Goal: Transaction & Acquisition: Obtain resource

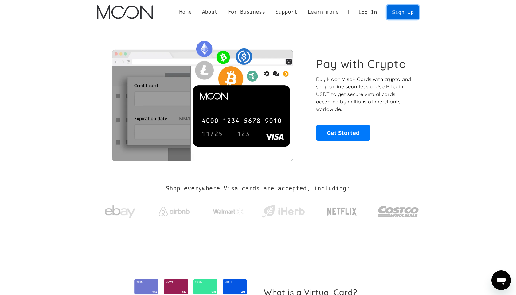
click at [399, 13] on link "Sign Up" at bounding box center [402, 12] width 32 height 14
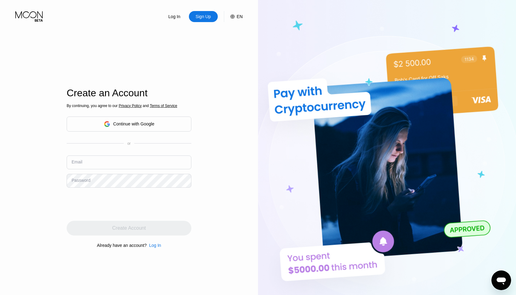
click at [118, 161] on input "text" at bounding box center [129, 163] width 125 height 14
click at [130, 161] on input "text" at bounding box center [129, 163] width 125 height 14
click at [96, 166] on input "text" at bounding box center [129, 163] width 125 height 14
type input "[EMAIL_ADDRESS][DOMAIN_NAME]"
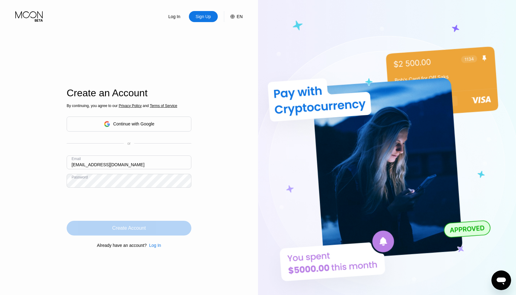
click at [167, 226] on div "Create Account" at bounding box center [129, 228] width 125 height 15
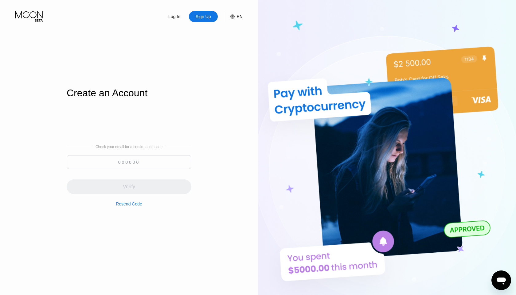
click at [159, 164] on input at bounding box center [129, 162] width 125 height 14
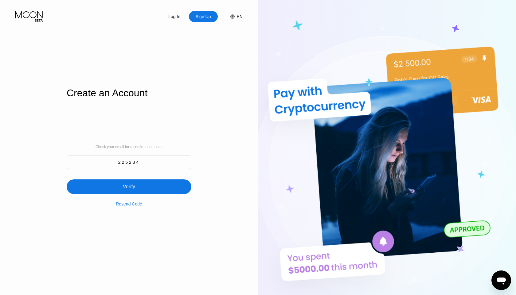
type input "226234"
click at [141, 191] on div "Verify" at bounding box center [129, 187] width 125 height 15
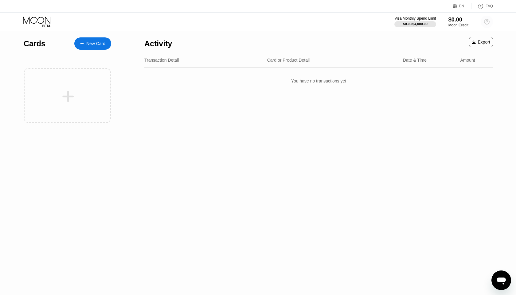
click at [486, 26] on circle at bounding box center [486, 22] width 12 height 12
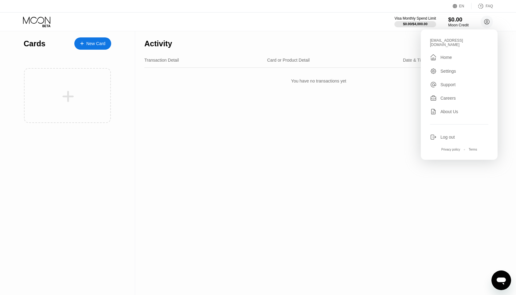
click at [457, 22] on div "$0.00" at bounding box center [458, 19] width 21 height 6
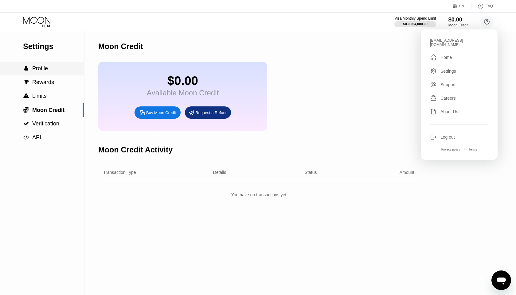
click at [48, 64] on div " Profile" at bounding box center [42, 69] width 84 height 14
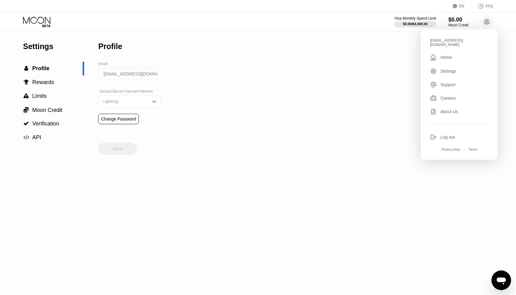
click at [135, 103] on div "Lightning" at bounding box center [125, 101] width 46 height 4
click at [146, 125] on div "On-Chain" at bounding box center [130, 126] width 56 height 4
click at [455, 55] on div " Home" at bounding box center [459, 57] width 58 height 7
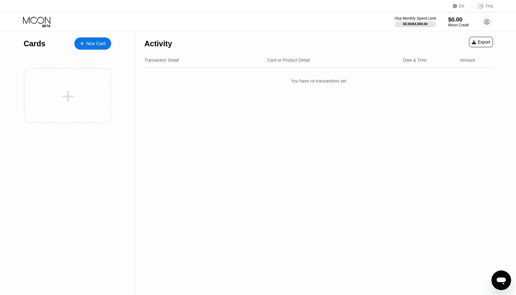
click at [457, 22] on div "$0.00" at bounding box center [458, 19] width 21 height 6
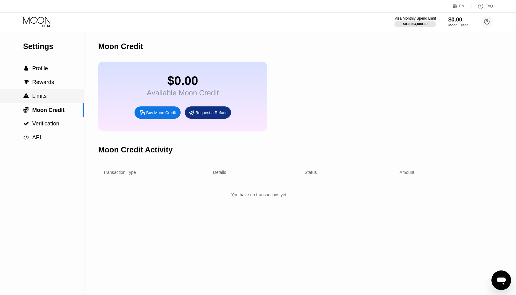
click at [45, 99] on span "Limits" at bounding box center [39, 96] width 14 height 6
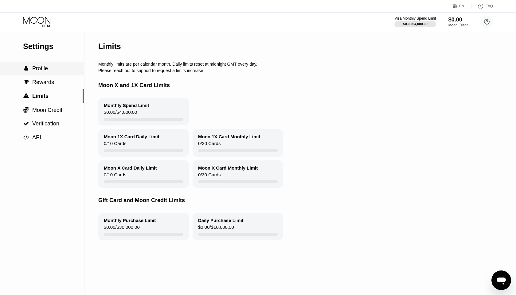
click at [49, 67] on div " Profile" at bounding box center [42, 68] width 84 height 6
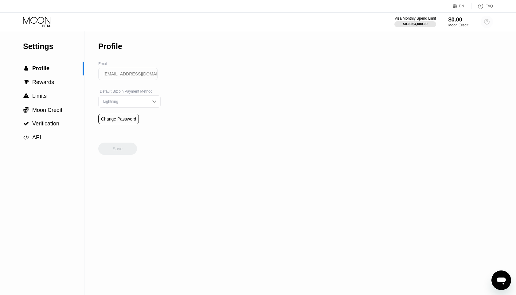
click at [487, 25] on circle at bounding box center [486, 22] width 12 height 12
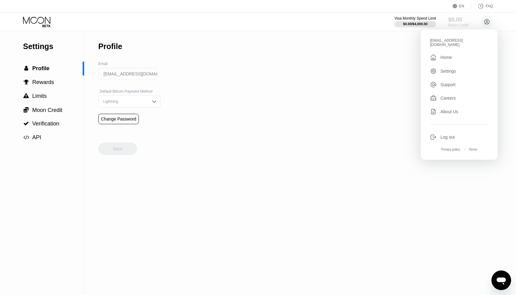
click at [455, 24] on div "Moon Credit" at bounding box center [458, 25] width 21 height 4
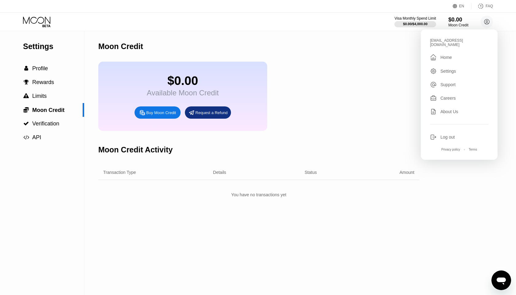
click at [159, 115] on div "Buy Moon Credit" at bounding box center [161, 112] width 30 height 5
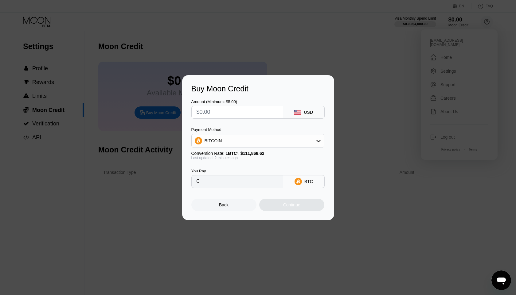
click at [316, 58] on div at bounding box center [258, 147] width 516 height 295
click at [229, 205] on div "Back" at bounding box center [223, 205] width 65 height 12
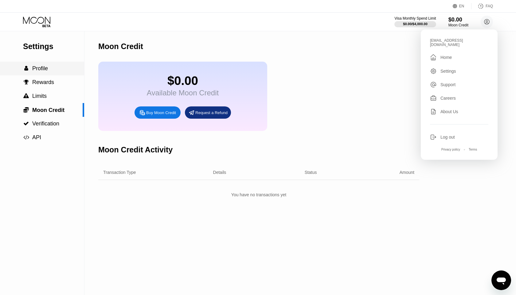
click at [46, 69] on span "Profile" at bounding box center [40, 68] width 16 height 6
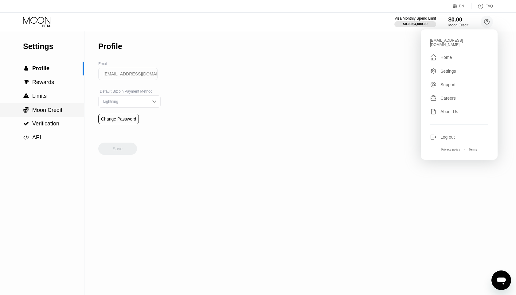
click at [58, 110] on span "Moon Credit" at bounding box center [47, 110] width 30 height 6
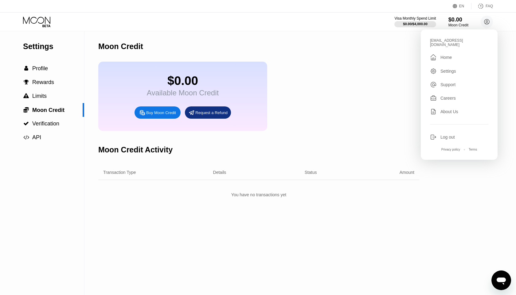
click at [169, 122] on div "$0.00 Available Moon Credit Buy Moon Credit Request a Refund" at bounding box center [182, 96] width 169 height 69
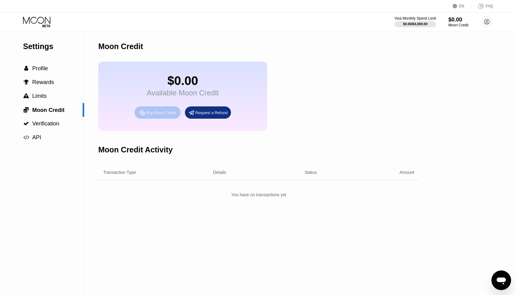
click at [166, 117] on div "Buy Moon Credit" at bounding box center [157, 113] width 46 height 12
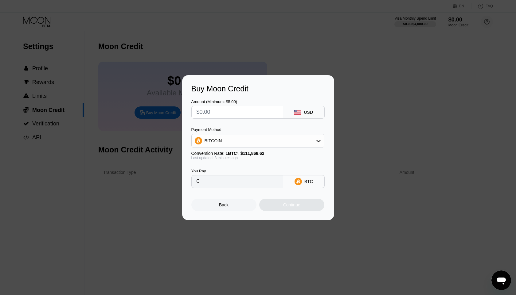
click at [250, 114] on input "text" at bounding box center [236, 112] width 81 height 12
type input "$3"
type input "0.00002682"
type input "$30"
type input "0.00026818"
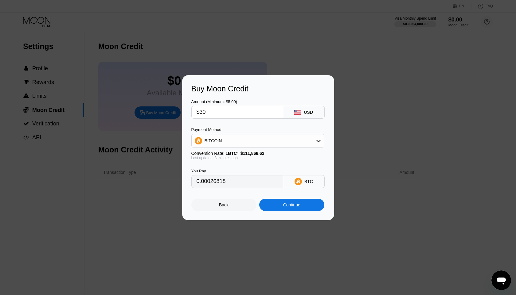
type input "$30"
click at [244, 144] on div "BITCOIN" at bounding box center [258, 141] width 132 height 12
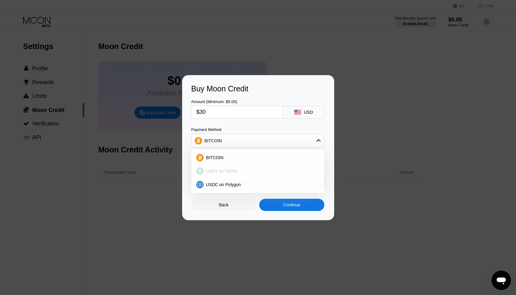
click at [237, 172] on div "USDT on TRON" at bounding box center [262, 171] width 116 height 5
type input "30.30"
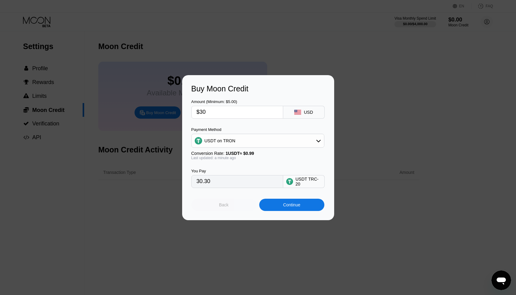
click at [223, 205] on div "Back" at bounding box center [224, 205] width 10 height 5
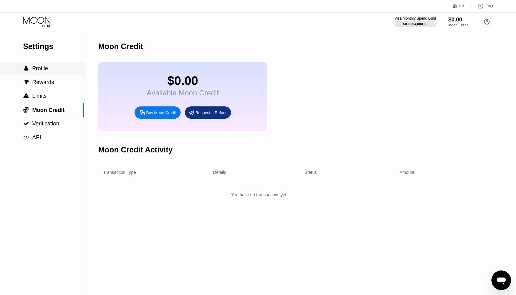
click at [44, 70] on span "Profile" at bounding box center [40, 68] width 16 height 6
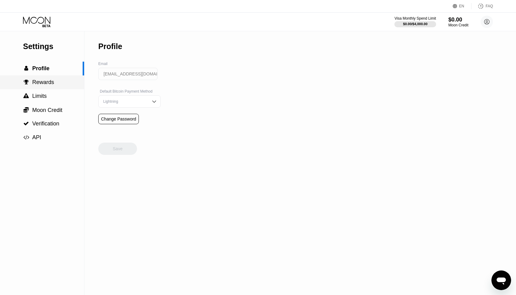
click at [46, 83] on span "Rewards" at bounding box center [43, 82] width 22 height 6
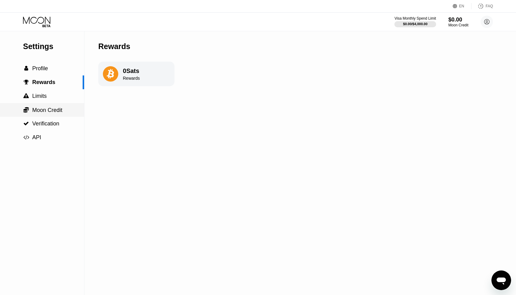
click at [47, 110] on span "Moon Credit" at bounding box center [47, 110] width 30 height 6
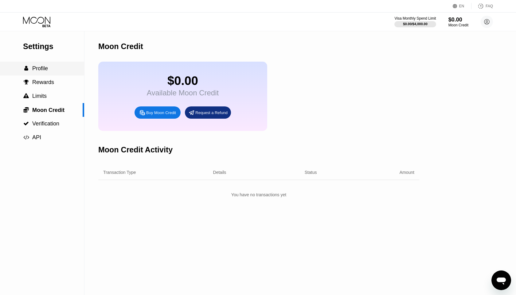
click at [42, 70] on span "Profile" at bounding box center [40, 68] width 16 height 6
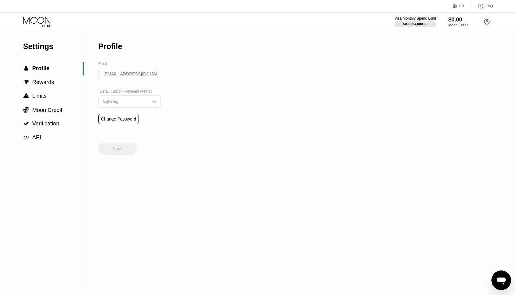
click at [117, 104] on div "Lightning" at bounding box center [129, 101] width 62 height 12
click at [215, 76] on div "Settings  Profile  Rewards  Limits  Moon Credit  Verification  API Profil…" at bounding box center [258, 163] width 516 height 264
click at [59, 109] on span "Moon Credit" at bounding box center [47, 110] width 30 height 6
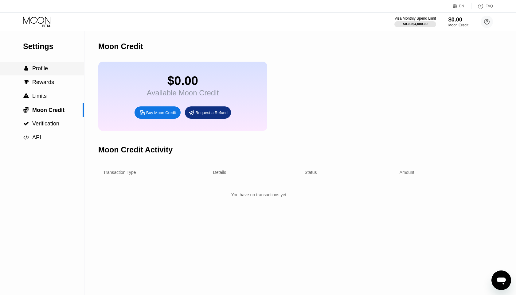
click at [34, 69] on span "Profile" at bounding box center [40, 68] width 16 height 6
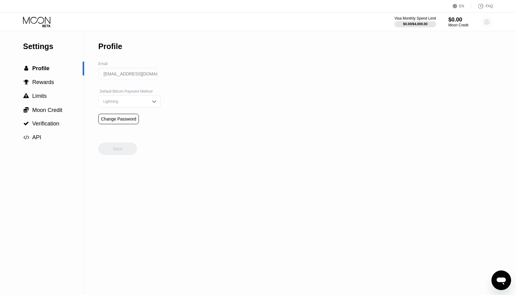
click at [486, 24] on circle at bounding box center [486, 22] width 12 height 12
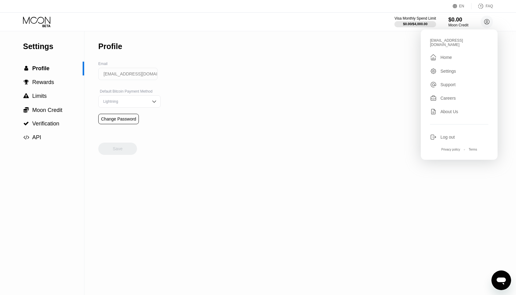
click at [451, 59] on div "seadorfmichael6@gmail.com  Home Settings Support Careers About Us Log out Priv…" at bounding box center [459, 94] width 77 height 130
click at [449, 55] on div "Home" at bounding box center [445, 57] width 11 height 5
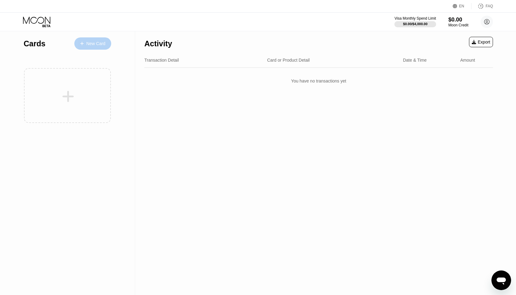
click at [97, 45] on div "New Card" at bounding box center [95, 43] width 19 height 5
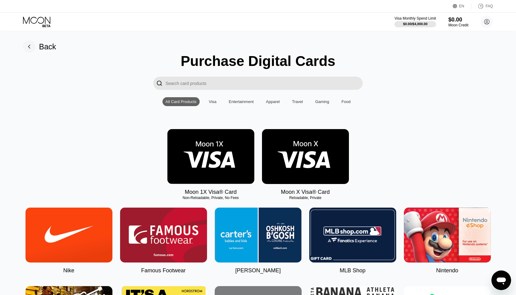
click at [224, 78] on input "Search card products" at bounding box center [263, 83] width 197 height 13
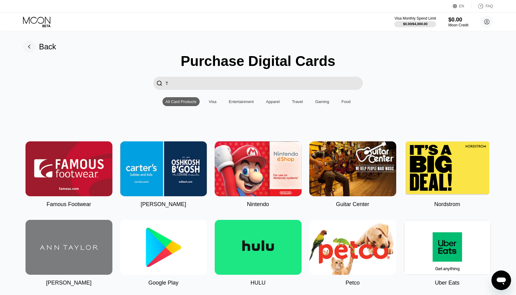
type input "T"
click at [210, 101] on div "Visa" at bounding box center [213, 101] width 8 height 5
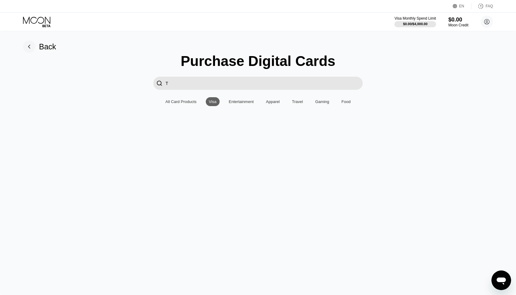
click at [228, 86] on input "T" at bounding box center [263, 83] width 197 height 13
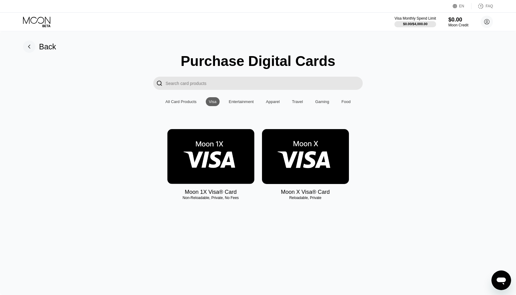
click at [239, 100] on div "Entertainment" at bounding box center [241, 101] width 25 height 5
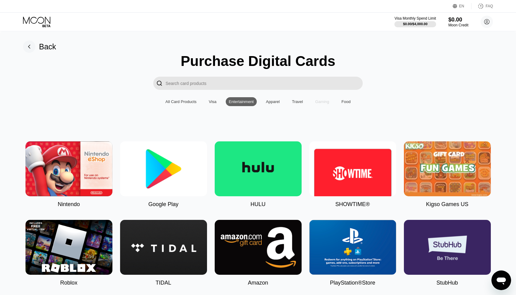
click at [324, 101] on div "Gaming" at bounding box center [322, 101] width 14 height 5
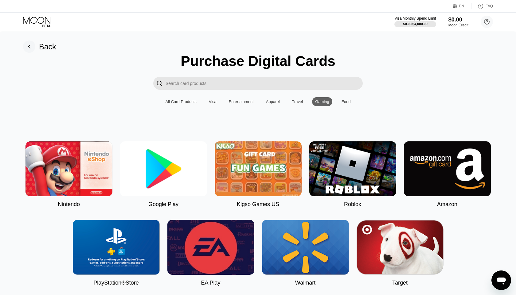
click at [350, 100] on div "Food" at bounding box center [345, 101] width 9 height 5
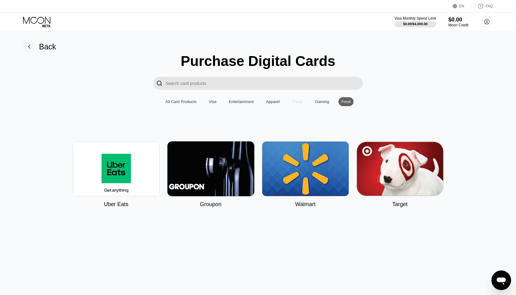
click at [299, 102] on div "Travel" at bounding box center [297, 101] width 11 height 5
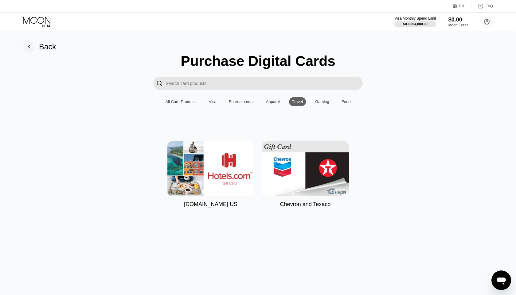
click at [273, 100] on div "Apparel" at bounding box center [273, 101] width 14 height 5
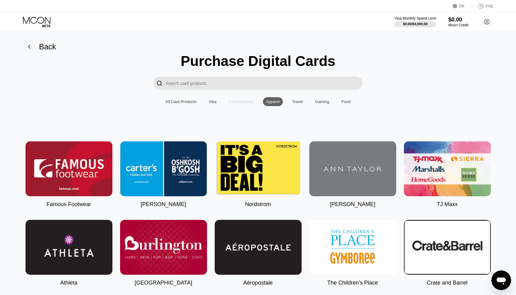
click at [238, 100] on div "Entertainment" at bounding box center [241, 101] width 25 height 5
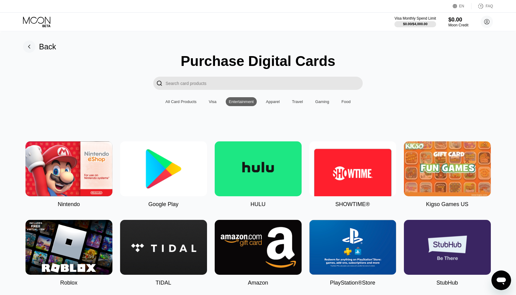
click at [212, 102] on div "Visa" at bounding box center [213, 101] width 8 height 5
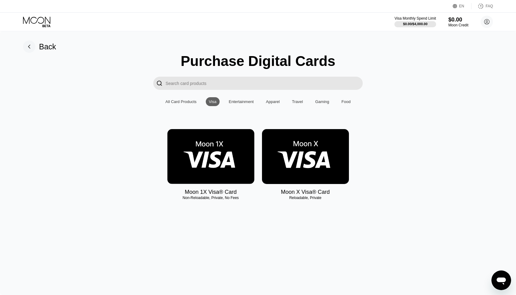
click at [177, 102] on div "All Card Products" at bounding box center [180, 101] width 31 height 5
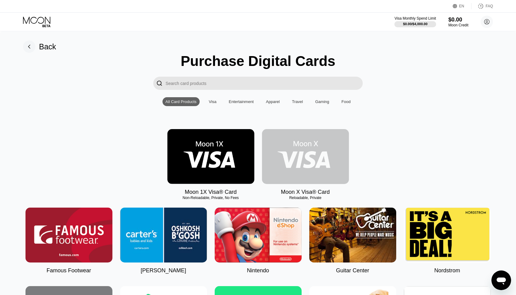
click at [329, 153] on img at bounding box center [305, 156] width 87 height 55
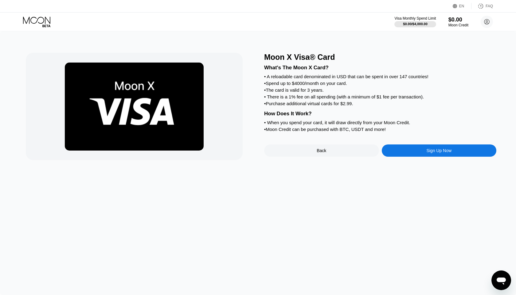
click at [435, 151] on div "Sign Up Now" at bounding box center [438, 150] width 25 height 5
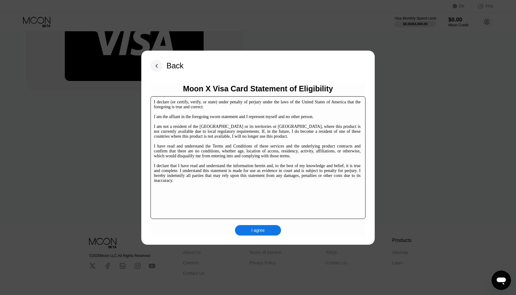
scroll to position [76, 0]
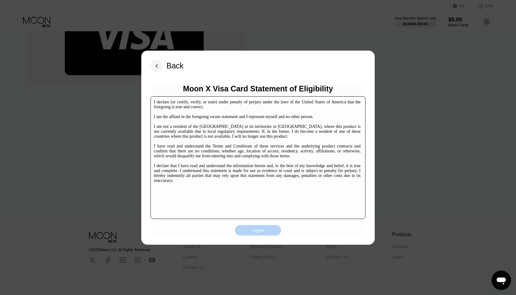
click at [258, 231] on div "I agree" at bounding box center [258, 231] width 14 height 6
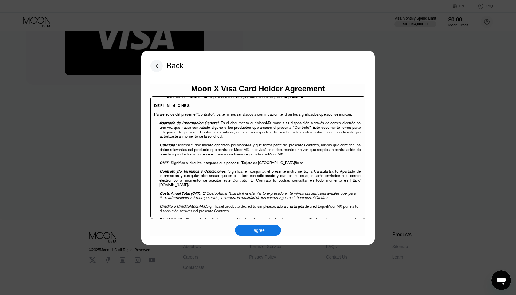
scroll to position [286, 0]
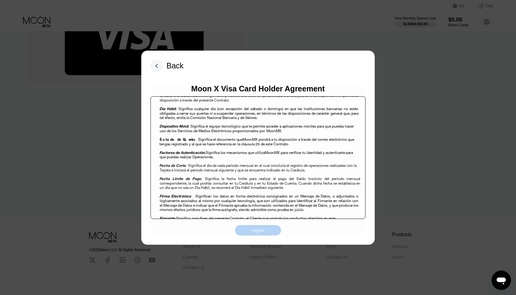
click at [258, 231] on div "I agree" at bounding box center [258, 231] width 14 height 6
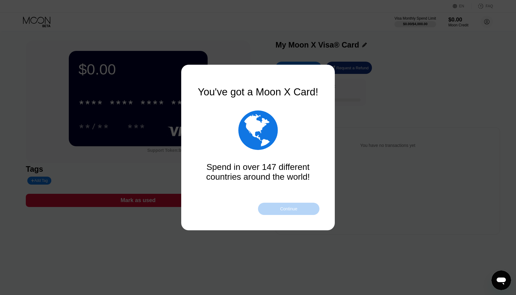
click at [289, 212] on div "Continue" at bounding box center [288, 209] width 61 height 12
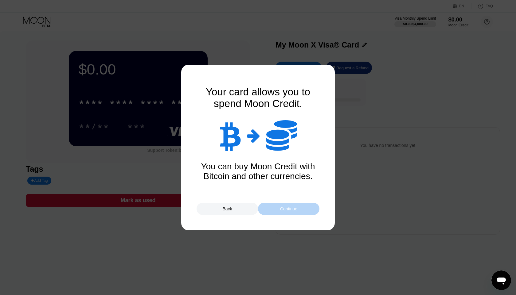
click at [297, 211] on div "Continue" at bounding box center [288, 209] width 17 height 5
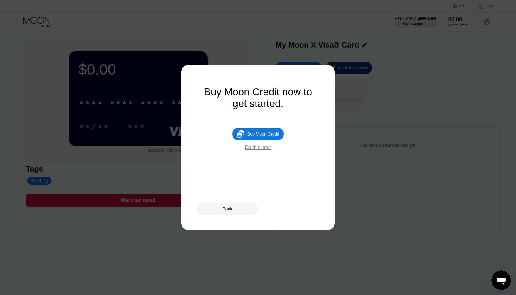
click at [259, 149] on div "Do this later" at bounding box center [258, 148] width 26 height 6
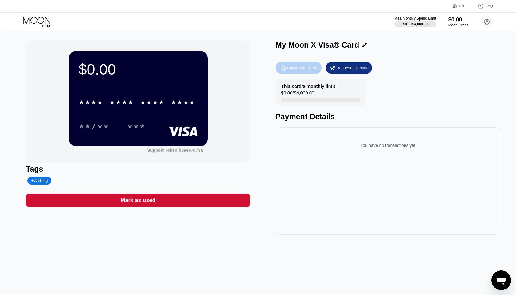
click at [304, 70] on div "Buy Moon Credit" at bounding box center [302, 67] width 30 height 5
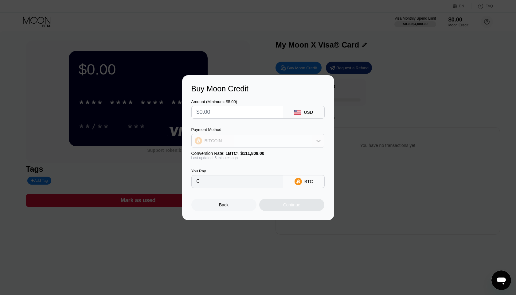
click at [248, 143] on div "BITCOIN" at bounding box center [258, 141] width 132 height 12
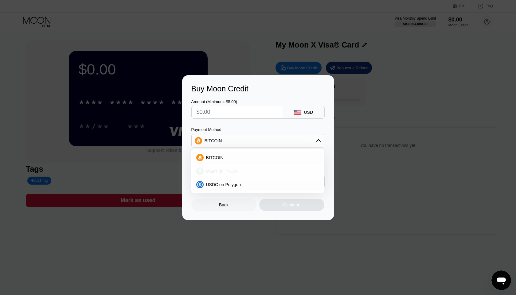
click at [229, 172] on span "USDT on TRON" at bounding box center [221, 171] width 31 height 5
type input "0.00"
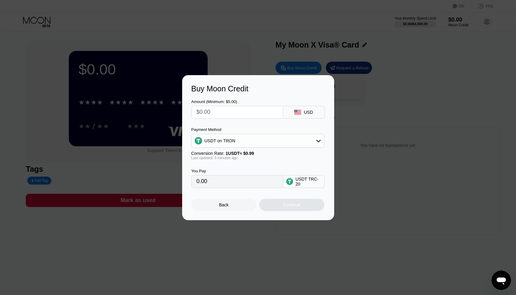
click at [252, 111] on input "text" at bounding box center [236, 112] width 81 height 12
type input "$3"
type input "3.03"
type input "$30"
type input "30.30"
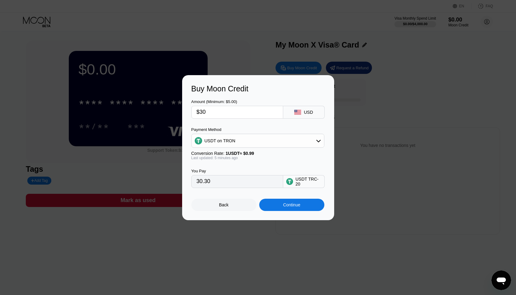
type input "$30"
click at [289, 205] on div "Continue" at bounding box center [291, 205] width 17 height 5
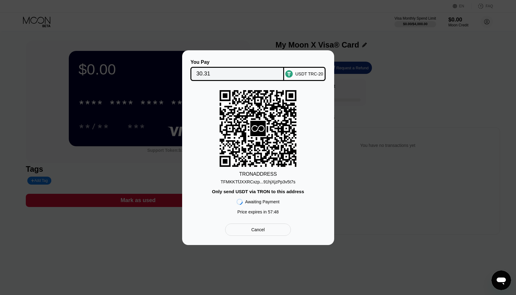
click at [293, 181] on div "TFMKKTfJXXRCxzp...91hjXjzPp3v5t7s" at bounding box center [257, 182] width 75 height 5
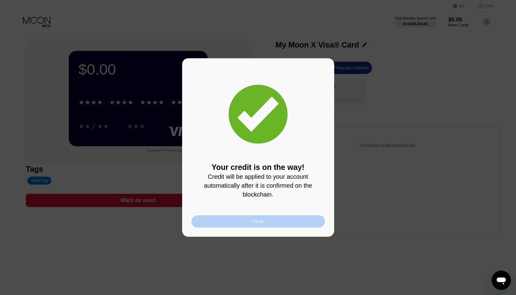
click at [263, 221] on div "Close" at bounding box center [257, 221] width 11 height 5
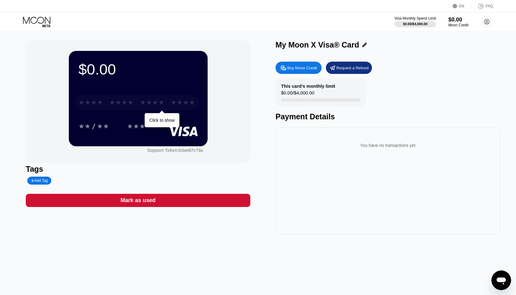
click at [109, 105] on div "* * * *" at bounding box center [121, 104] width 25 height 10
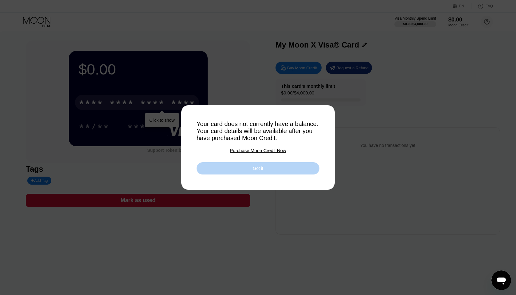
click at [300, 169] on div "Got it" at bounding box center [257, 168] width 123 height 12
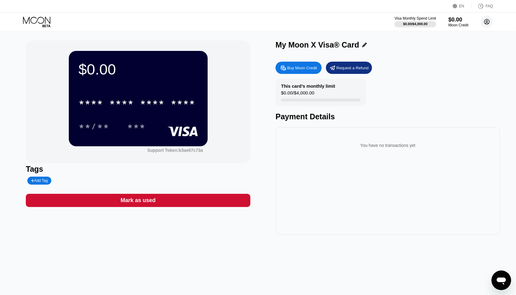
click at [488, 21] on circle at bounding box center [486, 22] width 12 height 12
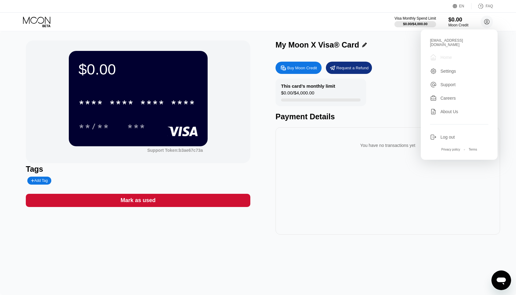
click at [454, 54] on div " Home" at bounding box center [459, 57] width 58 height 7
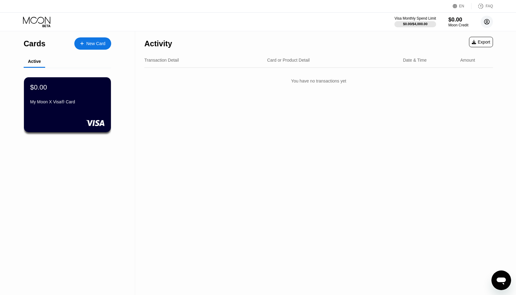
click at [488, 21] on circle at bounding box center [486, 22] width 12 height 12
click at [460, 24] on div "Moon Credit" at bounding box center [458, 25] width 21 height 4
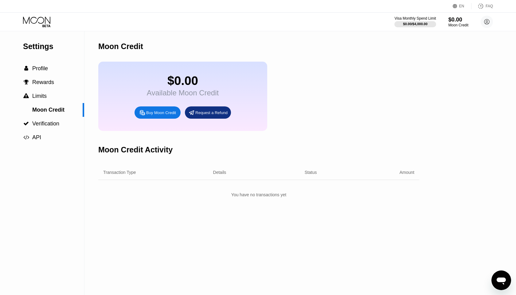
click at [221, 174] on div "Details" at bounding box center [219, 172] width 13 height 5
click at [220, 174] on div "Details" at bounding box center [219, 172] width 13 height 5
click at [310, 172] on div "Status" at bounding box center [311, 172] width 12 height 5
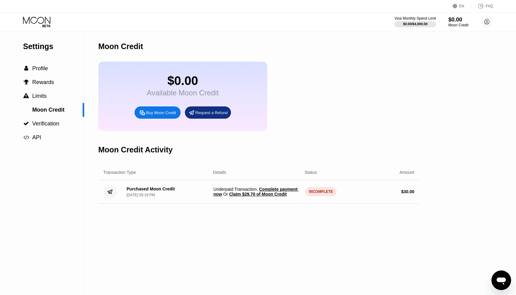
click at [265, 194] on span "Claim $29.70 of Moon Credit" at bounding box center [257, 194] width 57 height 5
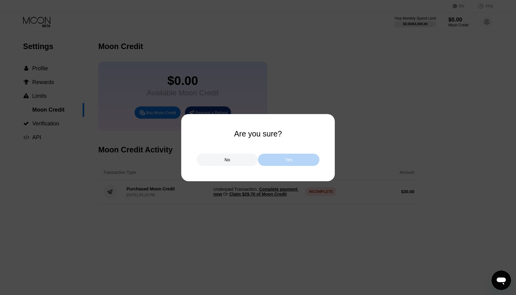
click at [285, 162] on div "Yes" at bounding box center [288, 160] width 7 height 6
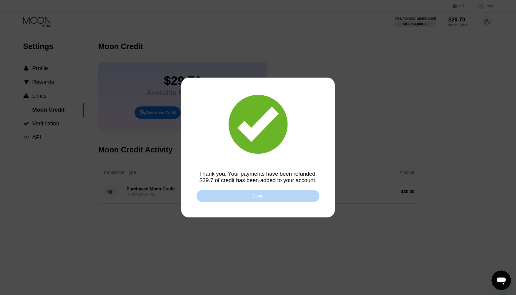
click at [257, 196] on div "Close" at bounding box center [257, 196] width 11 height 5
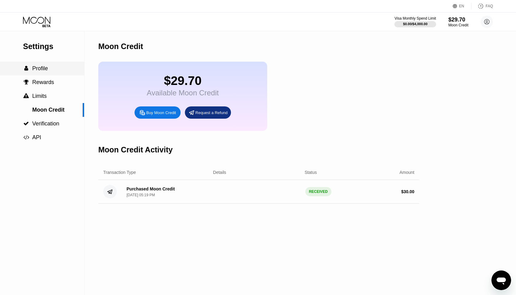
click at [52, 69] on div " Profile" at bounding box center [42, 68] width 84 height 6
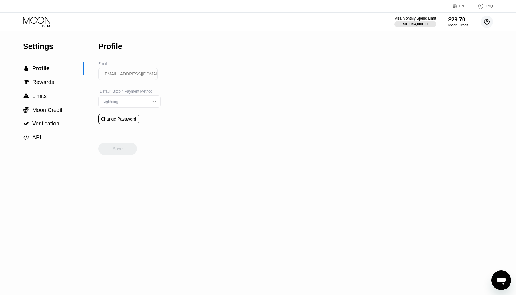
click at [484, 19] on circle at bounding box center [486, 22] width 12 height 12
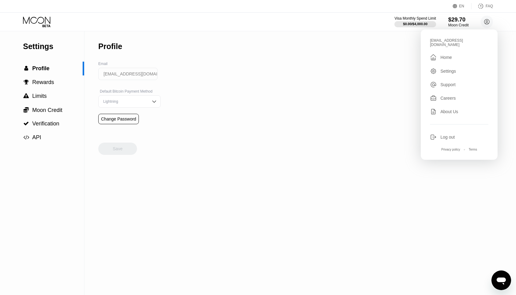
click at [459, 20] on div "$29.70" at bounding box center [458, 19] width 21 height 6
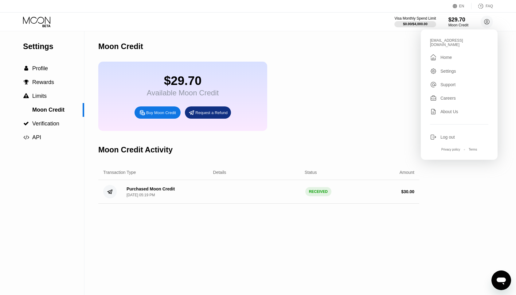
click at [443, 55] on div "Home" at bounding box center [445, 57] width 11 height 5
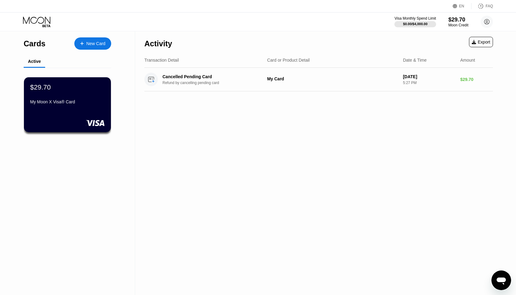
click at [69, 109] on div "$29.70 My Moon X Visa® Card" at bounding box center [67, 104] width 87 height 55
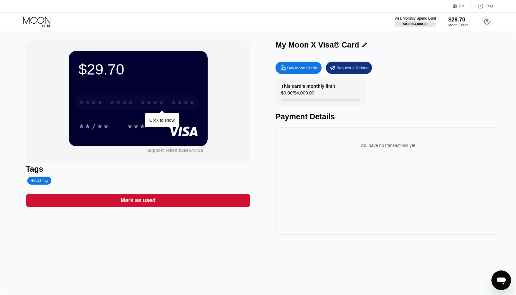
click at [86, 103] on div "* * * *" at bounding box center [91, 104] width 25 height 10
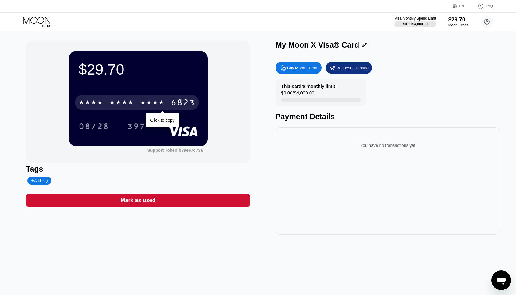
click at [150, 103] on div "* * * *" at bounding box center [152, 104] width 25 height 10
click at [115, 100] on div "* * * *" at bounding box center [121, 104] width 25 height 10
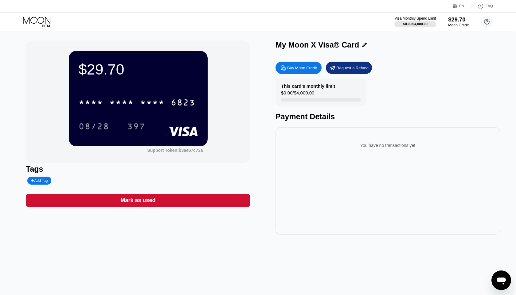
click at [459, 27] on div "Moon Credit" at bounding box center [458, 25] width 21 height 4
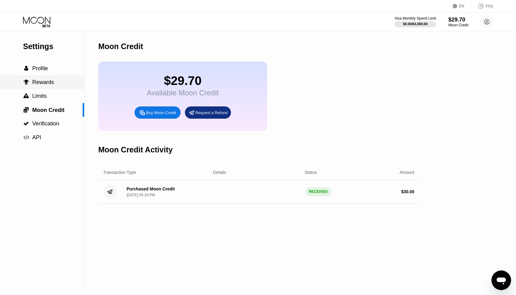
click at [52, 84] on span "Rewards" at bounding box center [43, 82] width 22 height 6
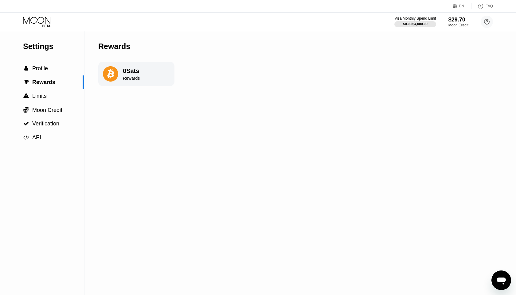
click at [123, 77] on div "Rewards" at bounding box center [131, 78] width 17 height 5
click at [47, 69] on span "Profile" at bounding box center [40, 68] width 16 height 6
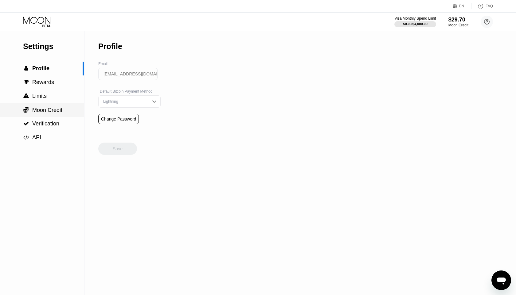
click at [49, 110] on span "Moon Credit" at bounding box center [47, 110] width 30 height 6
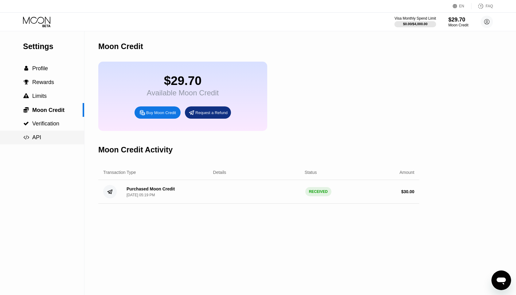
click at [47, 139] on div " API" at bounding box center [42, 137] width 84 height 6
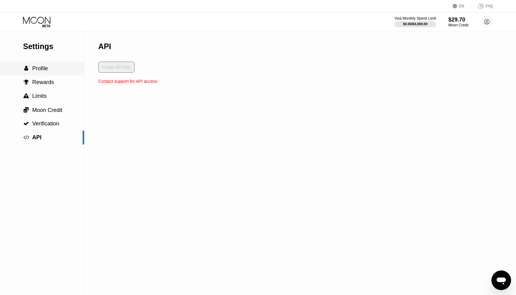
click at [47, 66] on span "Profile" at bounding box center [40, 68] width 16 height 6
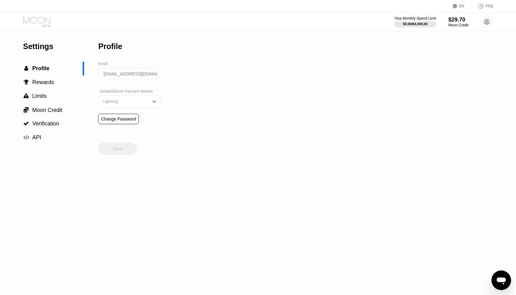
click at [43, 22] on icon at bounding box center [36, 20] width 27 height 7
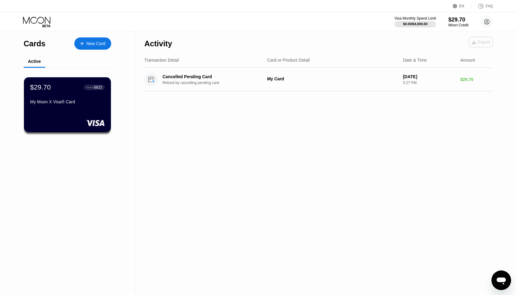
click at [481, 41] on div "Export" at bounding box center [480, 42] width 18 height 5
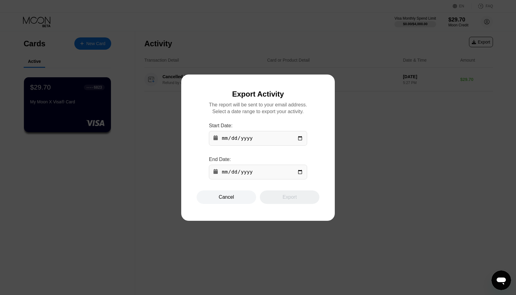
click at [239, 200] on div "Cancel" at bounding box center [226, 198] width 60 height 14
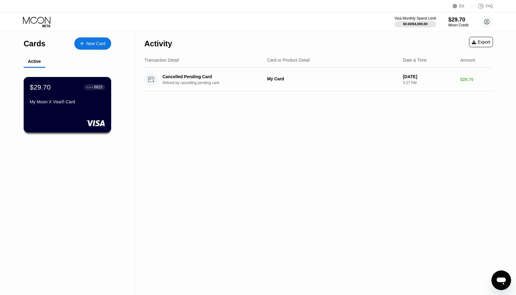
click at [90, 88] on div "● ● ● ●" at bounding box center [90, 87] width 6 height 2
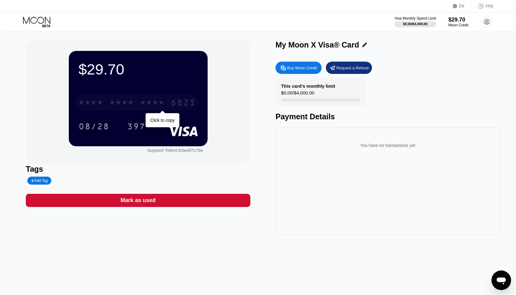
click at [157, 105] on div "* * * *" at bounding box center [152, 104] width 25 height 10
click at [42, 19] on icon at bounding box center [37, 22] width 29 height 11
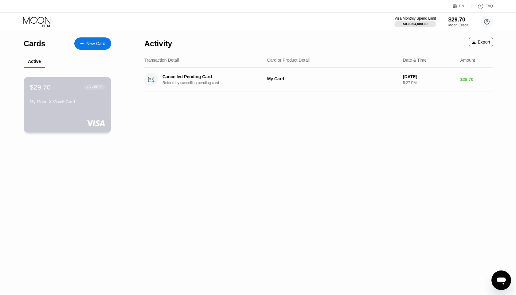
click at [94, 87] on div "6823" at bounding box center [98, 87] width 8 height 4
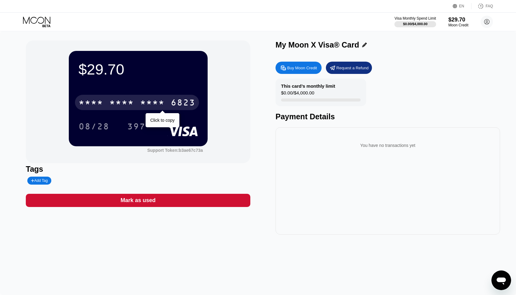
click at [161, 101] on div "* * * *" at bounding box center [152, 104] width 25 height 10
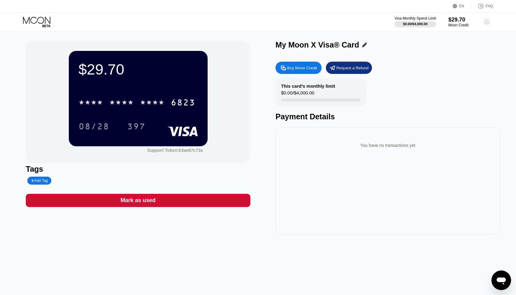
click at [485, 24] on circle at bounding box center [486, 22] width 12 height 12
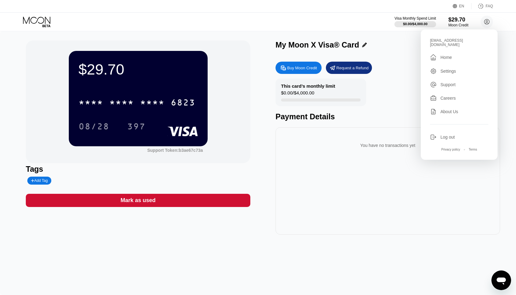
click at [455, 57] on div "[EMAIL_ADDRESS][DOMAIN_NAME]  Home Settings Support Careers About Us Log out P…" at bounding box center [459, 94] width 77 height 130
click at [452, 55] on div "Home" at bounding box center [445, 57] width 11 height 5
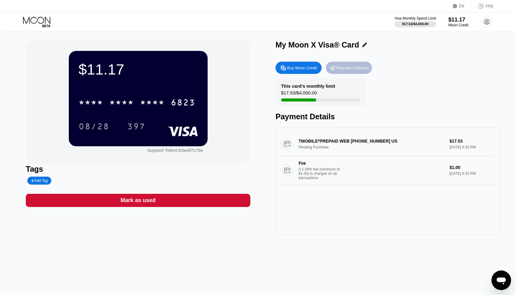
click at [352, 71] on div "Request a Refund" at bounding box center [349, 68] width 46 height 12
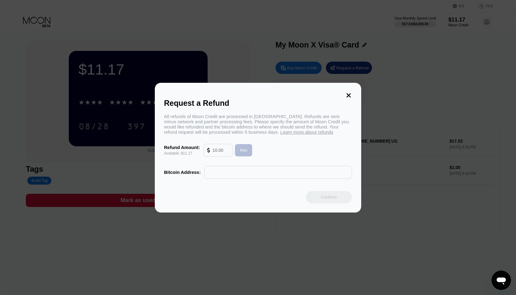
click at [242, 148] on div "Max" at bounding box center [244, 150] width 8 height 5
type input "11.17"
click at [346, 94] on icon at bounding box center [348, 95] width 7 height 7
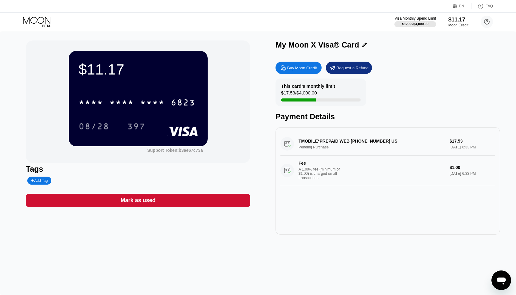
click at [345, 70] on div "Request a Refund" at bounding box center [352, 67] width 32 height 5
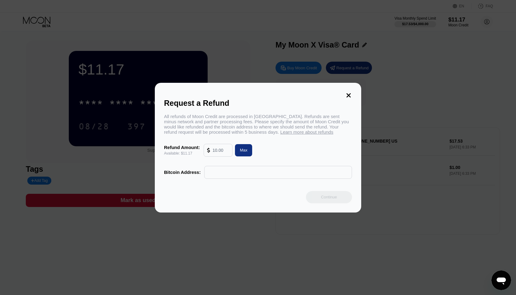
click at [350, 95] on icon at bounding box center [348, 95] width 7 height 7
